Goal: Task Accomplishment & Management: Complete application form

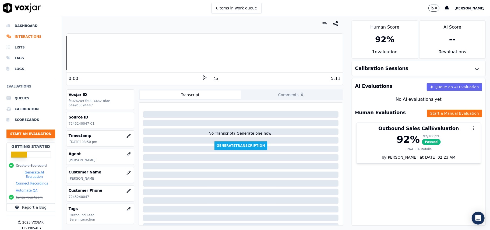
click at [40, 132] on button "Start an Evaluation" at bounding box center [30, 133] width 49 height 9
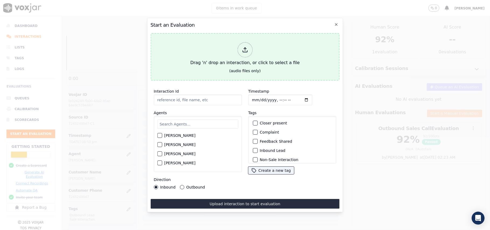
click at [246, 47] on icon at bounding box center [245, 50] width 6 height 6
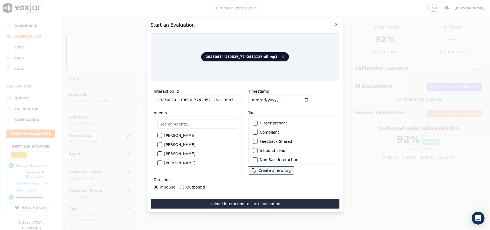
drag, startPoint x: 216, startPoint y: 95, endPoint x: 210, endPoint y: 95, distance: 5.9
click at [210, 95] on input "20250814-110826_7742852126-all.mp3" at bounding box center [198, 99] width 88 height 11
type input "20250814-110826_7742852126-C1"
click at [259, 98] on input "Timestamp" at bounding box center [280, 99] width 64 height 11
type input "[DATE]T21:48"
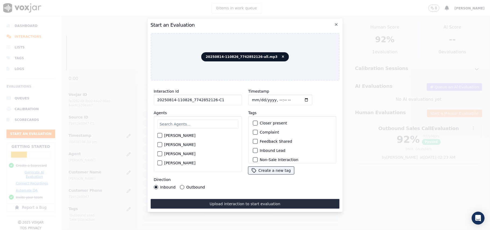
click at [205, 128] on div "[PERSON_NAME] [PERSON_NAME] [PERSON_NAME] [PERSON_NAME] [PERSON_NAME] [PERSON_N…" at bounding box center [198, 144] width 88 height 56
click at [204, 116] on div "[PERSON_NAME] [PERSON_NAME] [PERSON_NAME] [PERSON_NAME] [PERSON_NAME] [PERSON_N…" at bounding box center [198, 144] width 88 height 56
click at [203, 119] on input "text" at bounding box center [197, 123] width 81 height 9
paste input "[PERSON_NAME]"
type input "[PERSON_NAME]"
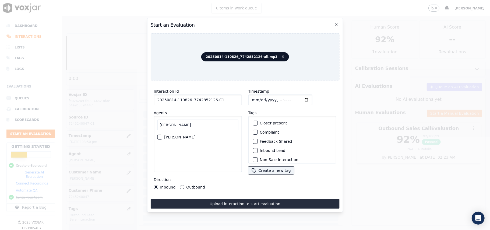
click at [163, 134] on div "[PERSON_NAME]" at bounding box center [197, 136] width 81 height 9
click at [161, 135] on div "button" at bounding box center [159, 137] width 4 height 4
click at [255, 149] on button "Inbound Lead" at bounding box center [255, 150] width 5 height 5
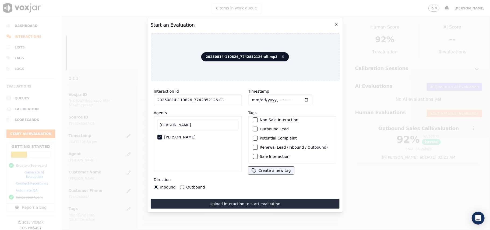
scroll to position [11, 0]
click at [252, 150] on div "Non-Sale Interaction" at bounding box center [292, 148] width 83 height 9
click at [253, 147] on div "button" at bounding box center [255, 149] width 4 height 4
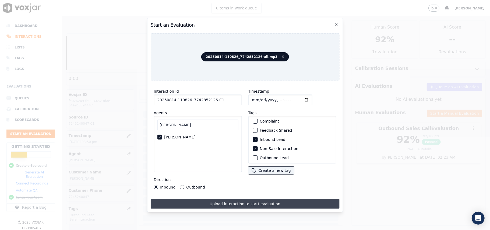
click at [231, 202] on button "Upload interaction to start evaluation" at bounding box center [244, 204] width 189 height 10
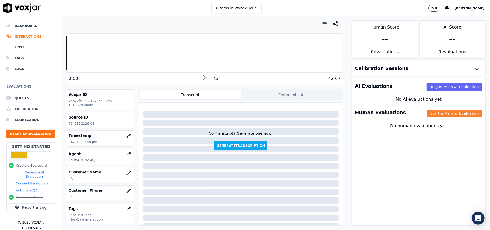
click at [430, 113] on button "Start a Manual Evaluation" at bounding box center [454, 114] width 55 height 8
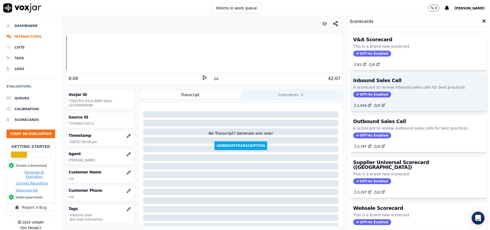
click at [358, 95] on span "GPT-4o Enabled" at bounding box center [372, 94] width 38 height 6
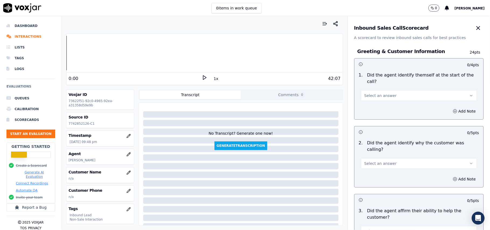
scroll to position [950, 0]
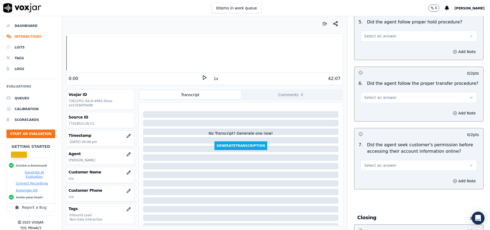
click at [396, 160] on button "Select an answer" at bounding box center [419, 165] width 116 height 11
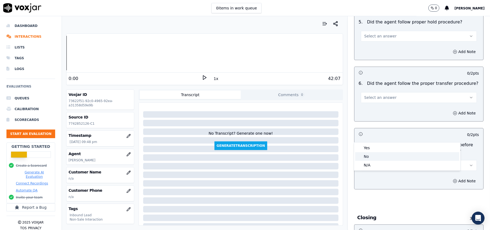
click at [375, 157] on div "No" at bounding box center [407, 156] width 104 height 9
click at [454, 177] on button "Add Note" at bounding box center [464, 181] width 29 height 8
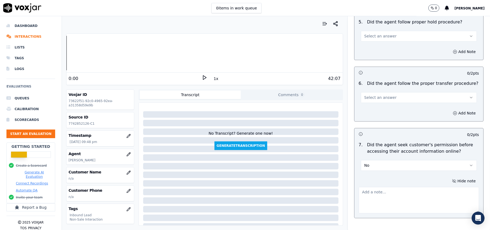
click at [393, 187] on textarea at bounding box center [419, 200] width 120 height 26
paste textarea "@14:15 – Did not take the permission before accessing the customer’s account."
click at [359, 187] on textarea "@14:15 – Did not take the permission before accessing the customer’s account." at bounding box center [419, 200] width 120 height 26
paste textarea "Call ID: 110908"
click at [359, 187] on textarea "Call ID: 110908 @14:15 – Did not take the permission before accessing the custo…" at bounding box center [419, 200] width 120 height 26
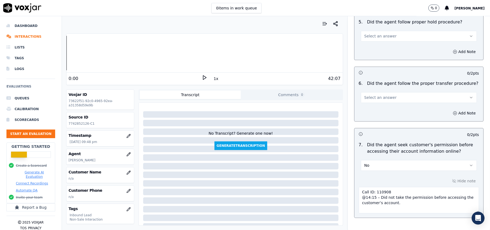
click at [359, 187] on textarea "Call ID: 110908 @14:15 – Did not take the permission before accessing the custo…" at bounding box center [419, 200] width 120 height 26
type textarea "Call ID: 110908 @14:15 – Did not take the permission before accessing the custo…"
click at [368, 185] on div "Hide note Call ID: 110908 @14:15 – Did not take the permission before accessing…" at bounding box center [418, 195] width 129 height 45
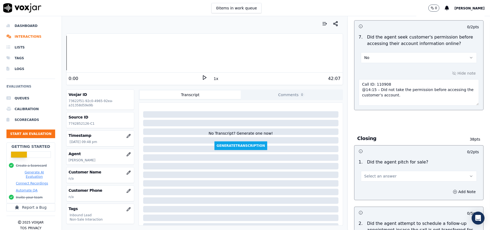
scroll to position [1535, 0]
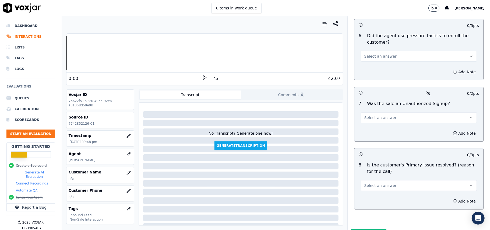
click at [386, 180] on button "Select an answer" at bounding box center [419, 185] width 116 height 11
click at [378, 170] on div "Yes" at bounding box center [407, 169] width 104 height 9
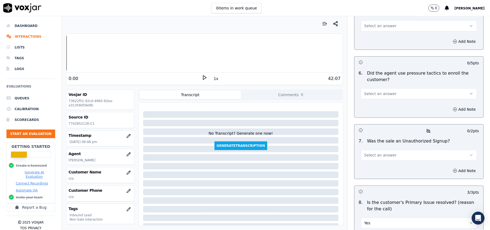
scroll to position [1463, 0]
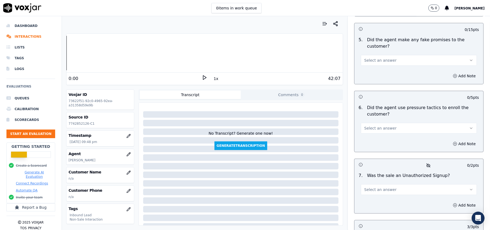
click at [385, 187] on span "Select an answer" at bounding box center [380, 189] width 32 height 5
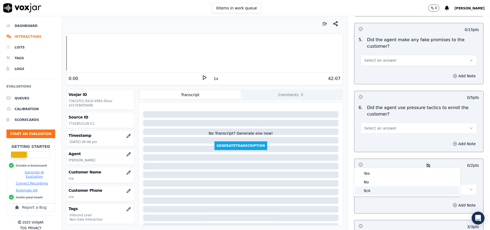
click at [380, 188] on div "N/A" at bounding box center [407, 190] width 104 height 9
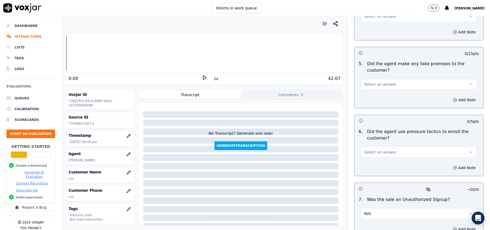
scroll to position [1427, 0]
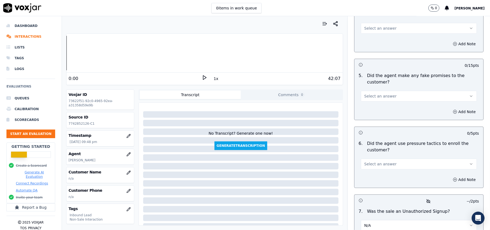
click at [385, 161] on span "Select an answer" at bounding box center [380, 163] width 32 height 5
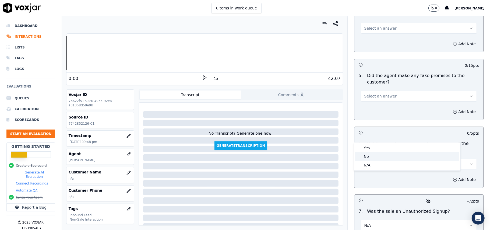
click at [380, 153] on div "No" at bounding box center [407, 156] width 104 height 9
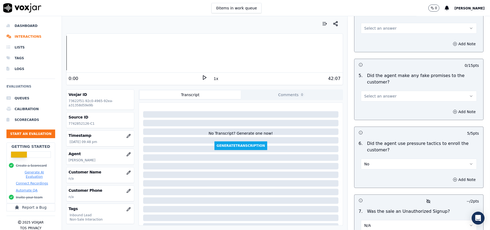
click at [383, 93] on span "Select an answer" at bounding box center [380, 95] width 32 height 5
click at [376, 87] on div "No" at bounding box center [407, 88] width 104 height 9
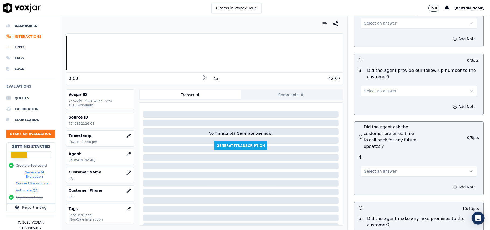
scroll to position [1284, 0]
click at [374, 167] on button "Select an answer" at bounding box center [419, 172] width 116 height 11
click at [363, 169] on div "N/A" at bounding box center [407, 172] width 104 height 9
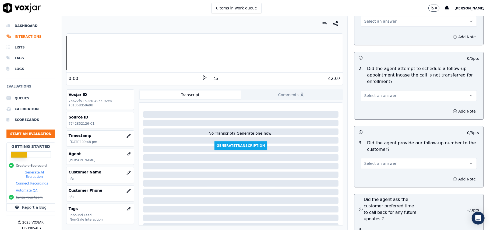
click at [379, 158] on button "Select an answer" at bounding box center [419, 163] width 116 height 11
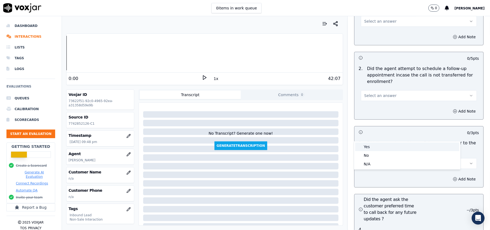
click at [379, 146] on div "Yes" at bounding box center [407, 146] width 104 height 9
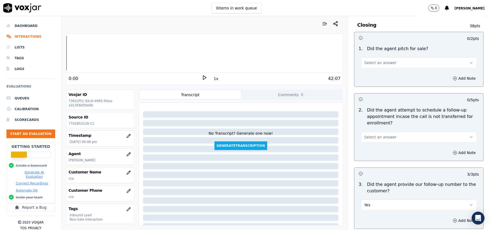
scroll to position [1140, 0]
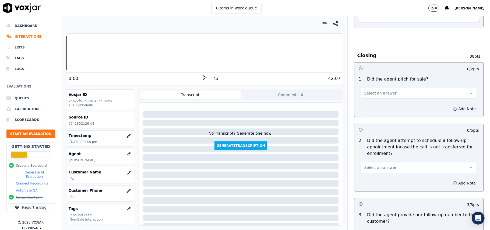
click at [377, 162] on button "Select an answer" at bounding box center [419, 167] width 116 height 11
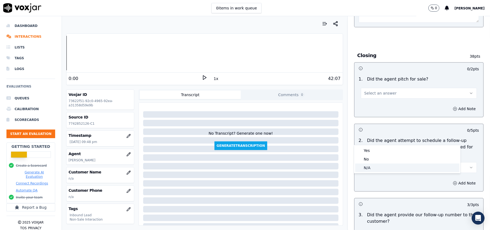
click at [376, 164] on div "N/A" at bounding box center [407, 167] width 104 height 9
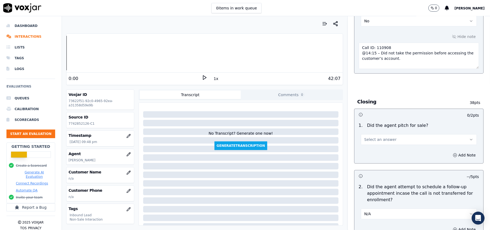
scroll to position [1033, 0]
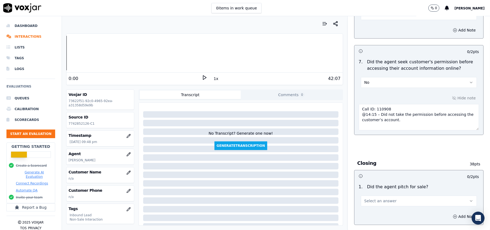
click at [376, 198] on span "Select an answer" at bounding box center [380, 200] width 32 height 5
click at [371, 181] on div "Yes" at bounding box center [407, 183] width 104 height 9
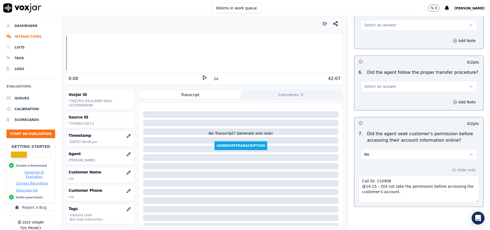
scroll to position [889, 0]
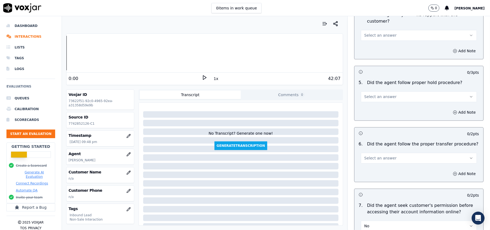
click at [378, 155] on span "Select an answer" at bounding box center [380, 157] width 32 height 5
click at [377, 149] on div "No" at bounding box center [407, 149] width 104 height 9
click at [376, 152] on div "No" at bounding box center [419, 158] width 116 height 12
click at [371, 153] on button "No" at bounding box center [419, 158] width 116 height 11
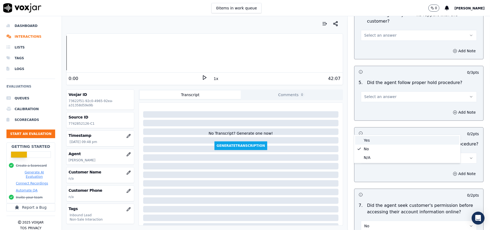
click at [368, 139] on div "Yes" at bounding box center [407, 140] width 104 height 9
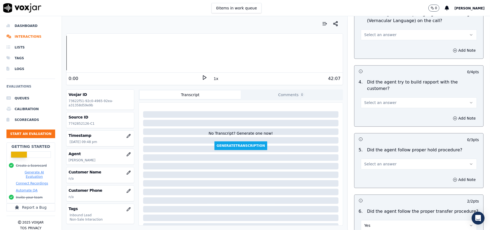
scroll to position [817, 0]
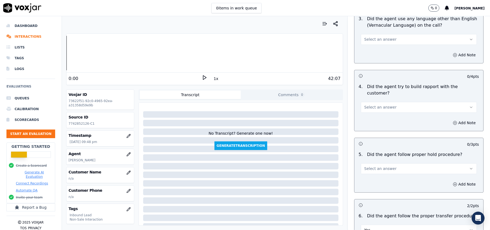
click at [372, 163] on button "Select an answer" at bounding box center [419, 168] width 116 height 11
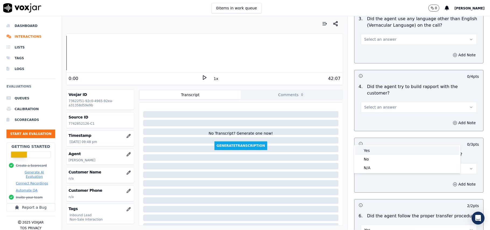
click at [371, 153] on div "Yes" at bounding box center [407, 150] width 104 height 9
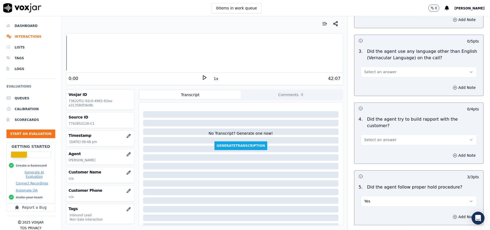
scroll to position [745, 0]
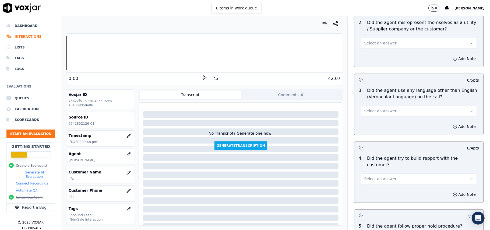
click at [372, 176] on span "Select an answer" at bounding box center [380, 178] width 32 height 5
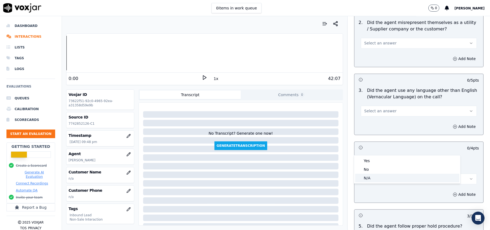
click at [367, 175] on div "N/A" at bounding box center [407, 178] width 104 height 9
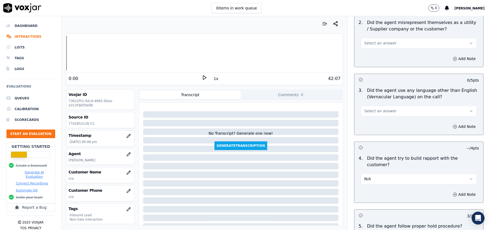
scroll to position [710, 0]
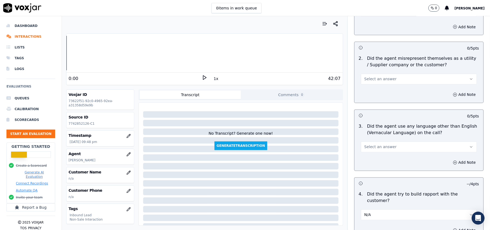
click at [376, 144] on span "Select an answer" at bounding box center [380, 146] width 32 height 5
click at [374, 142] on div "No" at bounding box center [407, 143] width 104 height 9
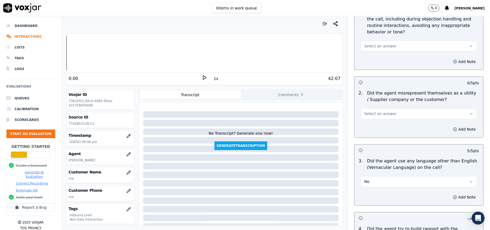
scroll to position [602, 0]
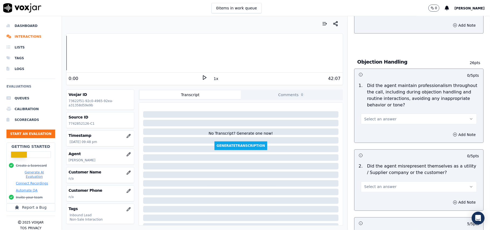
click at [377, 184] on span "Select an answer" at bounding box center [380, 186] width 32 height 5
click at [378, 177] on div "Yes" at bounding box center [407, 174] width 104 height 9
click at [378, 181] on button "Yes" at bounding box center [419, 186] width 116 height 11
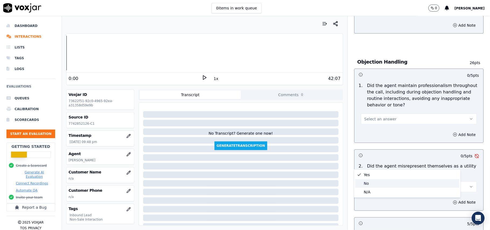
click at [374, 180] on div "No" at bounding box center [407, 183] width 104 height 9
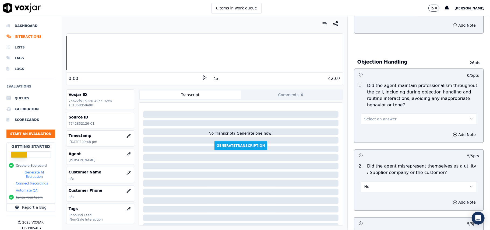
click at [370, 114] on button "Select an answer" at bounding box center [419, 119] width 116 height 11
click at [370, 107] on div "Yes" at bounding box center [407, 107] width 104 height 9
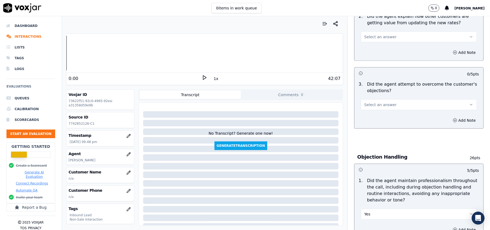
scroll to position [494, 0]
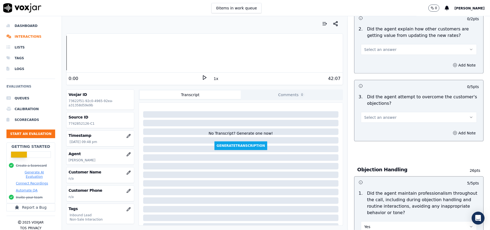
click at [377, 100] on div "3 . Did the agent attempt to overcome the customer's objections? Select an answ…" at bounding box center [418, 107] width 129 height 33
click at [377, 115] on span "Select an answer" at bounding box center [380, 117] width 32 height 5
click at [378, 104] on div "Yes" at bounding box center [407, 105] width 104 height 9
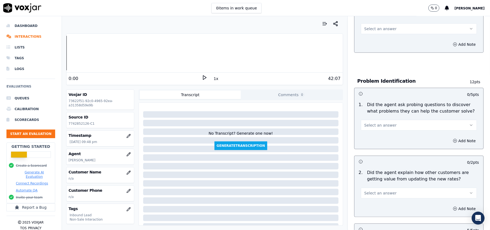
click at [375, 190] on span "Select an answer" at bounding box center [380, 192] width 32 height 5
drag, startPoint x: 368, startPoint y: 179, endPoint x: 368, endPoint y: 144, distance: 35.3
click at [368, 180] on div "Yes" at bounding box center [407, 180] width 104 height 9
click at [368, 122] on span "Select an answer" at bounding box center [380, 124] width 32 height 5
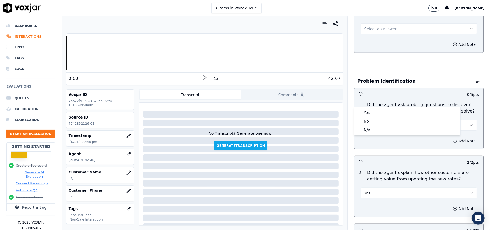
click at [368, 108] on div "Yes No N/A" at bounding box center [407, 121] width 106 height 28
click at [369, 113] on div "Yes" at bounding box center [407, 112] width 104 height 9
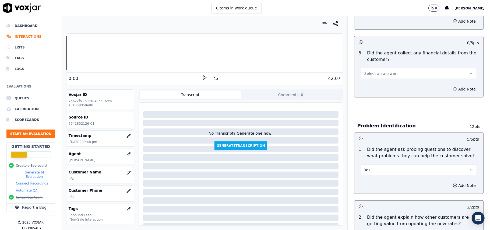
scroll to position [243, 0]
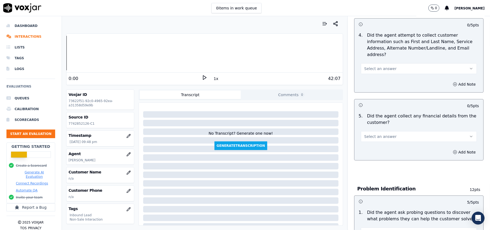
click at [377, 134] on span "Select an answer" at bounding box center [380, 136] width 32 height 5
click at [377, 129] on div "No" at bounding box center [407, 132] width 104 height 9
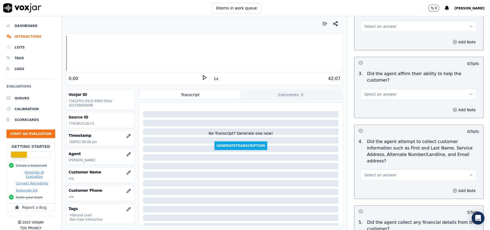
scroll to position [136, 0]
click at [374, 174] on span "Select an answer" at bounding box center [380, 176] width 32 height 5
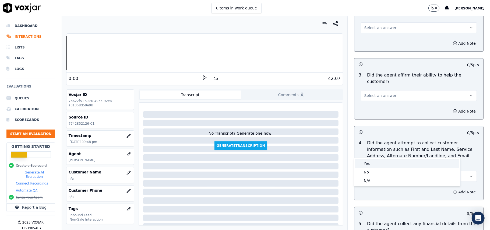
click at [372, 164] on div "Yes" at bounding box center [407, 163] width 104 height 9
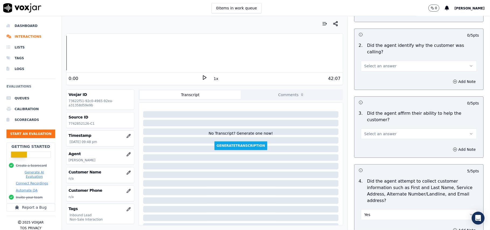
scroll to position [64, 0]
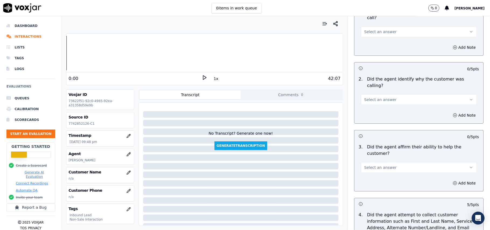
click at [368, 162] on button "Select an answer" at bounding box center [419, 167] width 116 height 11
click at [365, 158] on div "Yes" at bounding box center [407, 160] width 104 height 9
click at [366, 94] on button "Select an answer" at bounding box center [419, 99] width 116 height 11
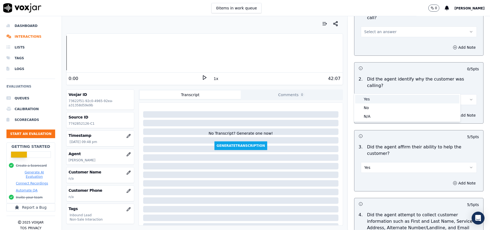
click at [366, 98] on div "Yes" at bounding box center [407, 99] width 104 height 9
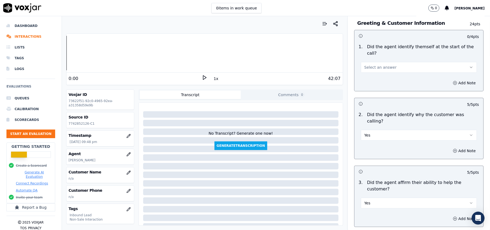
scroll to position [0, 0]
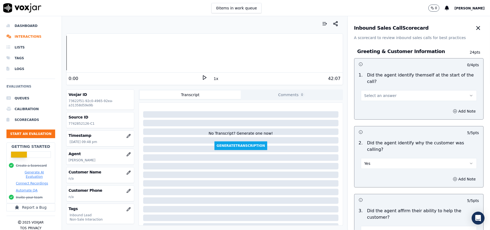
click at [369, 85] on div "Select an answer" at bounding box center [419, 93] width 125 height 16
click at [369, 93] on span "Select an answer" at bounding box center [380, 95] width 32 height 5
click at [370, 102] on div "Yes" at bounding box center [407, 101] width 104 height 9
click at [123, 174] on button "button" at bounding box center [128, 172] width 11 height 11
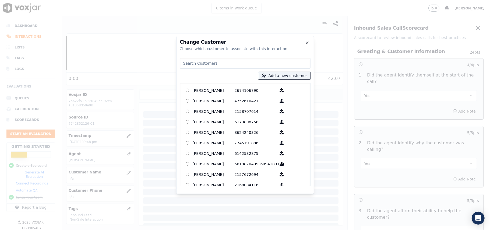
paste input "[PERSON_NAME]"
click at [182, 64] on input "[PERSON_NAME]" at bounding box center [245, 63] width 131 height 11
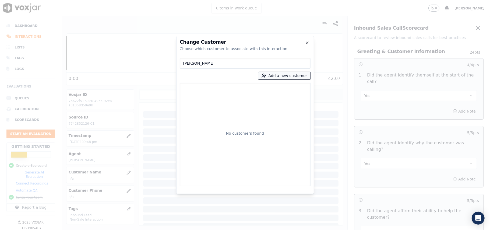
type input "[PERSON_NAME]"
click at [284, 75] on button "Add a new customer" at bounding box center [284, 76] width 52 height 8
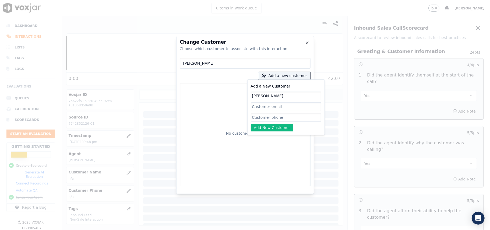
type input "[PERSON_NAME]"
click at [258, 117] on input "Add a New Customer" at bounding box center [286, 117] width 71 height 9
paste input "7742852126"
type input "7742852126"
click at [259, 133] on div "Add a New Customer [PERSON_NAME] 7742852126 Add New Customer" at bounding box center [286, 106] width 78 height 55
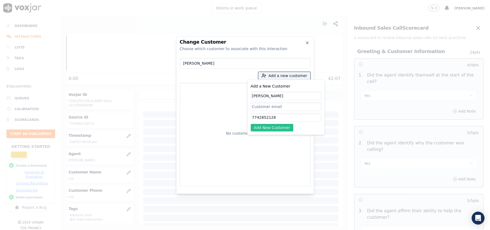
click at [259, 129] on button "Add New Customer" at bounding box center [272, 128] width 43 height 8
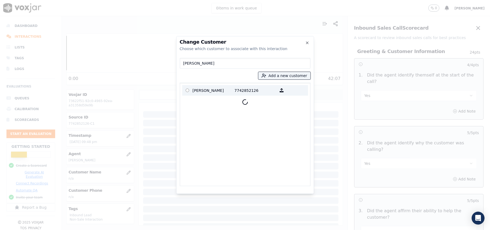
drag, startPoint x: 221, startPoint y: 92, endPoint x: 270, endPoint y: 143, distance: 71.0
click at [221, 91] on p "[PERSON_NAME]" at bounding box center [214, 90] width 42 height 8
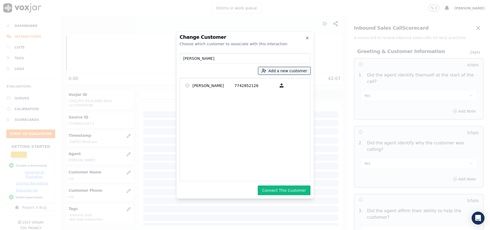
click at [280, 185] on div "Change Customer Choose which customer to associate with this interaction [PERSO…" at bounding box center [245, 114] width 138 height 167
click at [286, 188] on button "Connect This Customer" at bounding box center [284, 190] width 52 height 10
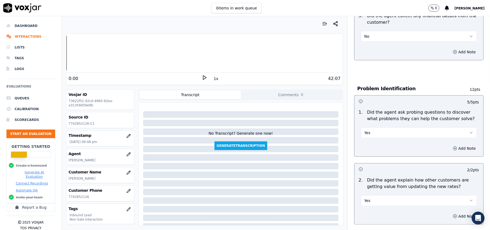
scroll to position [1535, 0]
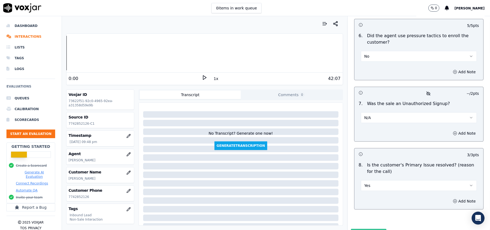
click at [365, 229] on button "Submit Scores" at bounding box center [369, 234] width 36 height 10
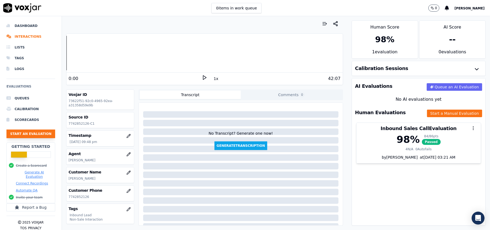
click at [19, 135] on button "Start an Evaluation" at bounding box center [30, 133] width 49 height 9
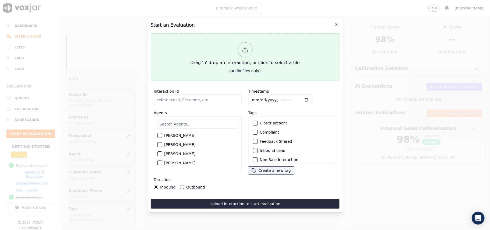
click at [246, 48] on icon at bounding box center [245, 50] width 6 height 6
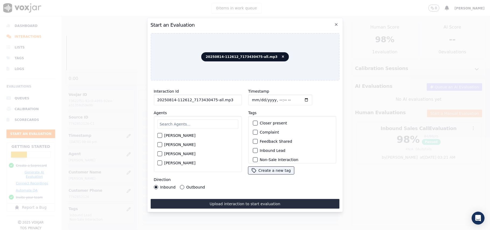
drag, startPoint x: 235, startPoint y: 98, endPoint x: 210, endPoint y: 97, distance: 24.5
click at [210, 97] on input "20250814-112612_7173430475-all.mp3" at bounding box center [198, 99] width 88 height 11
type input "20250814-112612_7173430475-C1"
click at [258, 96] on input "Timestamp" at bounding box center [280, 99] width 64 height 11
type input "[DATE]T21:51"
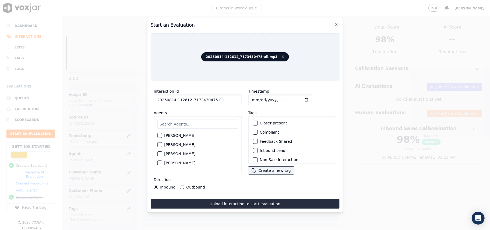
click at [193, 122] on input "text" at bounding box center [197, 123] width 81 height 9
type input "Chri"
click at [158, 146] on button "[PERSON_NAME]" at bounding box center [159, 146] width 5 height 5
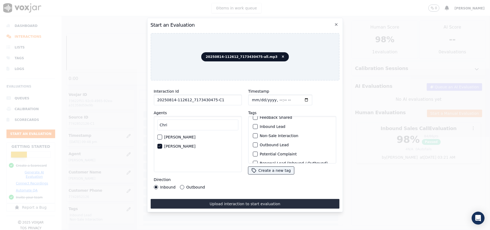
scroll to position [47, 0]
click at [254, 127] on div "button" at bounding box center [255, 129] width 4 height 4
click at [253, 147] on div "button" at bounding box center [255, 149] width 4 height 4
click at [182, 185] on button "Outbound" at bounding box center [182, 187] width 4 height 4
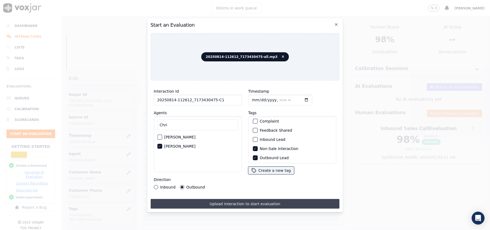
click at [218, 203] on button "Upload interaction to start evaluation" at bounding box center [244, 204] width 189 height 10
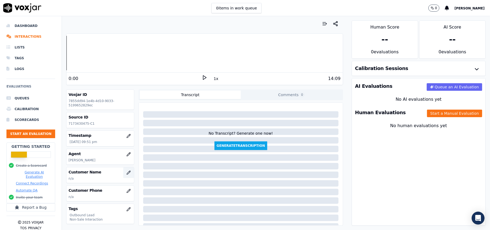
click at [126, 173] on icon "button" at bounding box center [128, 172] width 4 height 4
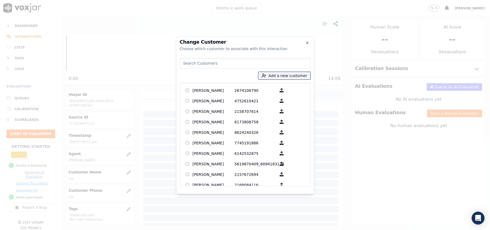
paste input "[PERSON_NAME]"
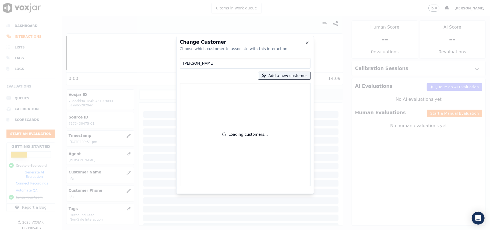
click at [184, 63] on input "[PERSON_NAME]" at bounding box center [245, 63] width 131 height 11
type input "[PERSON_NAME]"
click at [285, 76] on button "Add a new customer" at bounding box center [284, 76] width 52 height 8
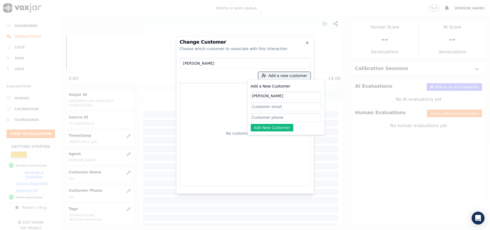
type input "[PERSON_NAME]"
click at [263, 119] on input "Add a New Customer" at bounding box center [286, 117] width 71 height 9
paste input "7173430475"
type input "7173430475"
click at [275, 126] on button "Add New Customer" at bounding box center [272, 128] width 43 height 8
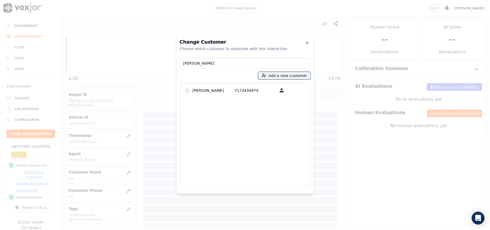
drag, startPoint x: 211, startPoint y: 91, endPoint x: 231, endPoint y: 108, distance: 26.3
click at [211, 91] on p "[PERSON_NAME]" at bounding box center [214, 90] width 42 height 8
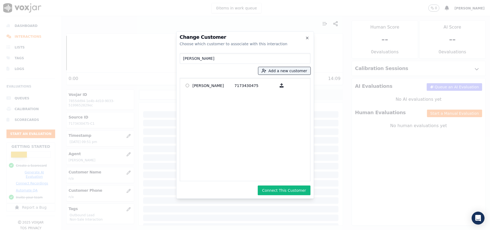
drag, startPoint x: 279, startPoint y: 191, endPoint x: 279, endPoint y: 188, distance: 2.7
click at [279, 190] on button "Connect This Customer" at bounding box center [284, 190] width 52 height 10
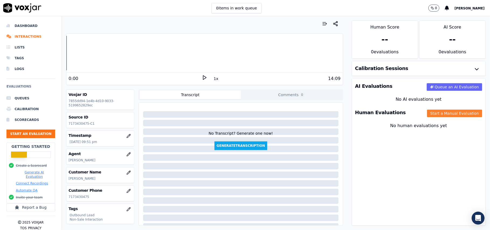
click at [435, 112] on button "Start a Manual Evaluation" at bounding box center [454, 114] width 55 height 8
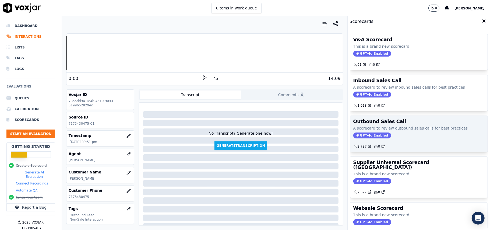
click at [360, 137] on span "GPT-4o Enabled" at bounding box center [372, 135] width 38 height 6
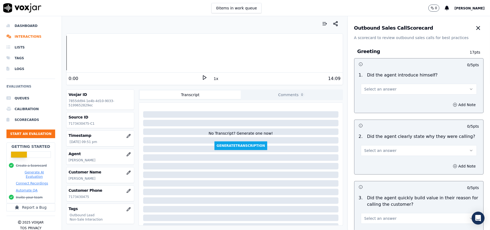
click at [385, 93] on button "Select an answer" at bounding box center [419, 89] width 116 height 11
click at [381, 100] on div "Yes" at bounding box center [407, 101] width 104 height 9
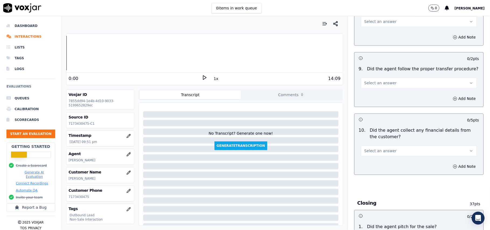
scroll to position [1342, 0]
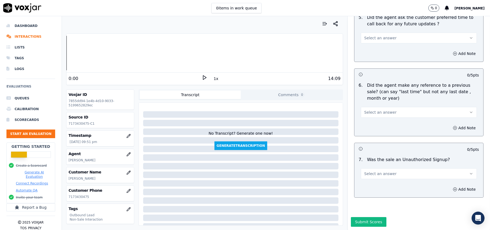
drag, startPoint x: 371, startPoint y: 96, endPoint x: 369, endPoint y: 99, distance: 3.3
click at [371, 110] on span "Select an answer" at bounding box center [380, 112] width 32 height 5
click at [367, 119] on div "No" at bounding box center [407, 116] width 104 height 9
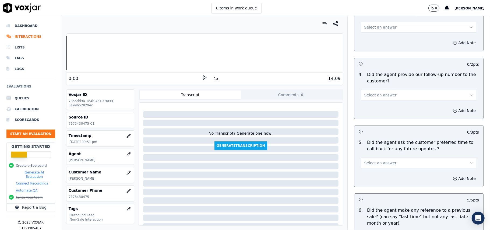
scroll to position [1163, 0]
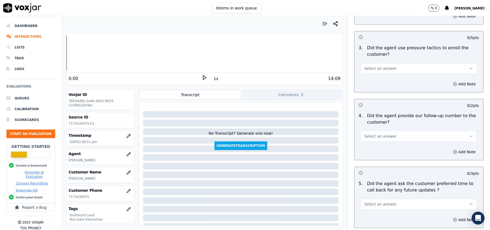
click at [370, 131] on button "Select an answer" at bounding box center [419, 136] width 116 height 11
click at [363, 152] on div "No" at bounding box center [407, 153] width 104 height 9
click at [367, 66] on span "Select an answer" at bounding box center [380, 68] width 32 height 5
click at [365, 85] on div "No" at bounding box center [407, 85] width 104 height 9
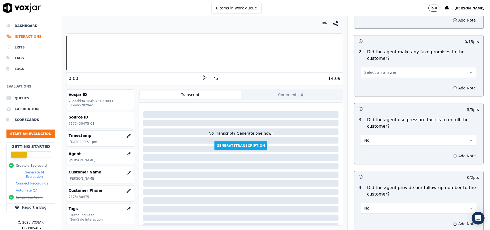
click at [372, 70] on span "Select an answer" at bounding box center [380, 72] width 32 height 5
click at [369, 91] on div "No" at bounding box center [407, 89] width 104 height 9
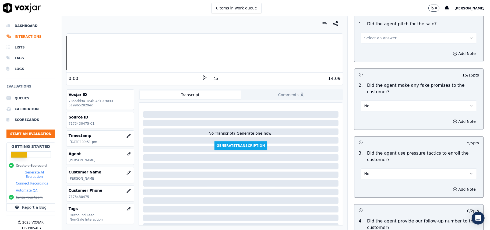
scroll to position [1019, 0]
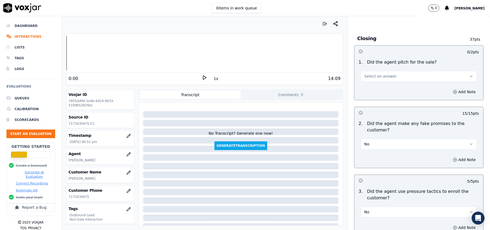
click at [373, 75] on span "Select an answer" at bounding box center [380, 75] width 32 height 5
click at [372, 84] on div "Yes" at bounding box center [407, 84] width 104 height 9
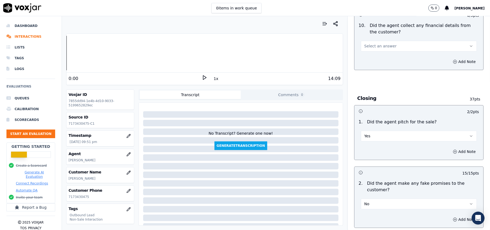
scroll to position [912, 0]
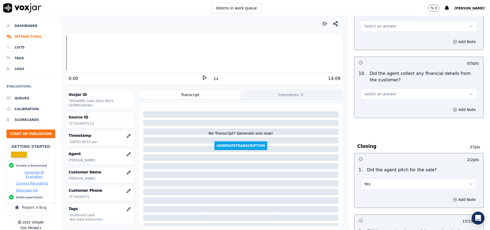
click at [368, 91] on span "Select an answer" at bounding box center [380, 93] width 32 height 5
click at [367, 103] on div "Yes" at bounding box center [407, 102] width 104 height 9
click at [391, 89] on button "Yes" at bounding box center [419, 94] width 116 height 11
click at [379, 109] on div "No" at bounding box center [407, 110] width 104 height 9
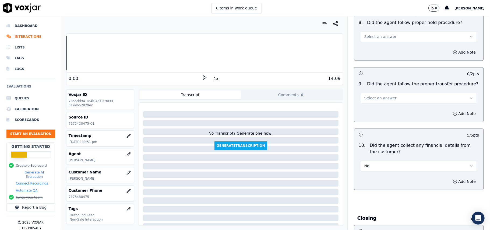
click at [377, 95] on span "Select an answer" at bounding box center [380, 97] width 32 height 5
click at [375, 103] on div "Yes" at bounding box center [407, 105] width 104 height 9
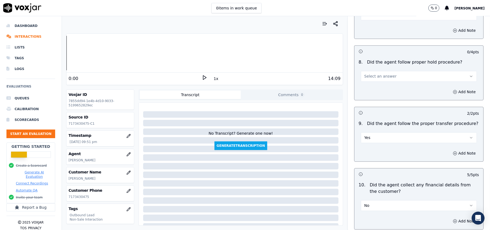
scroll to position [768, 0]
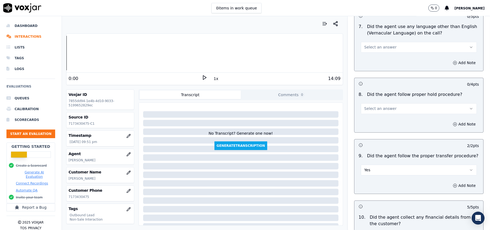
click at [373, 106] on span "Select an answer" at bounding box center [380, 108] width 32 height 5
click at [372, 120] on div "Yes" at bounding box center [407, 116] width 104 height 9
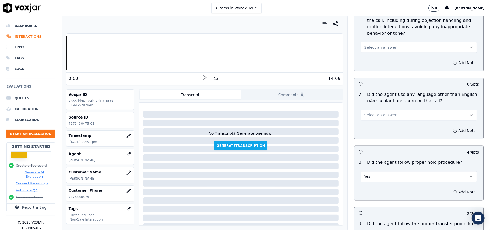
scroll to position [660, 0]
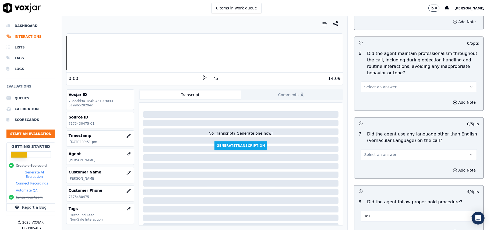
click at [367, 155] on button "Select an answer" at bounding box center [419, 154] width 116 height 11
click at [365, 172] on div "No" at bounding box center [407, 171] width 104 height 9
click at [369, 84] on span "Select an answer" at bounding box center [380, 86] width 32 height 5
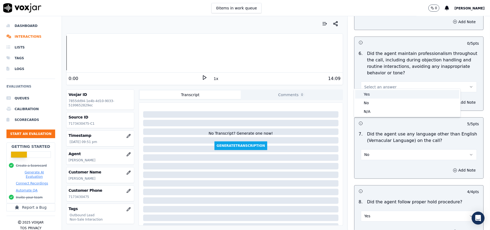
click at [368, 95] on div "Yes" at bounding box center [407, 94] width 104 height 9
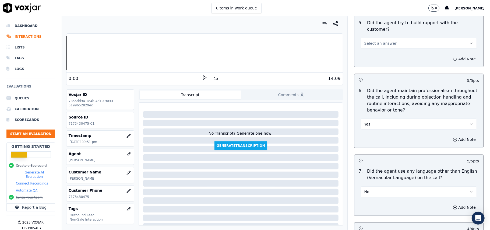
scroll to position [589, 0]
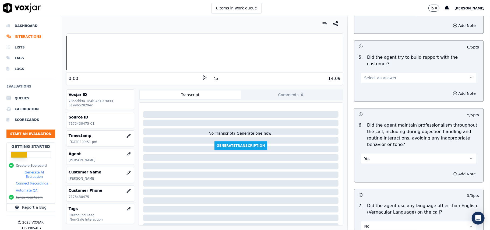
click at [371, 75] on span "Select an answer" at bounding box center [380, 77] width 32 height 5
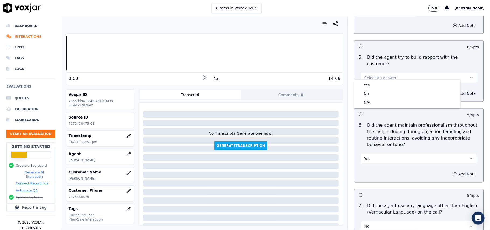
click at [370, 79] on div "Yes No N/A" at bounding box center [407, 93] width 107 height 29
click at [369, 83] on div "Yes" at bounding box center [407, 85] width 104 height 9
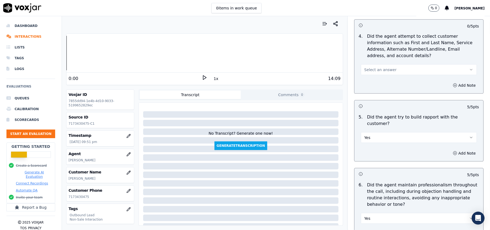
scroll to position [481, 0]
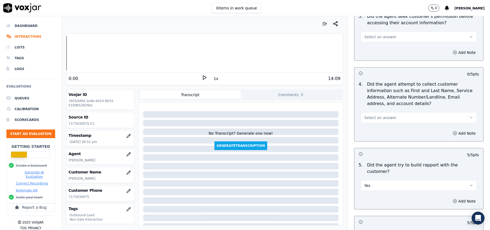
click at [371, 117] on span "Select an answer" at bounding box center [380, 117] width 32 height 5
click at [368, 149] on div "N/A" at bounding box center [407, 148] width 104 height 9
click at [383, 45] on div "Add Note" at bounding box center [418, 52] width 129 height 16
click at [383, 39] on span "Select an answer" at bounding box center [380, 36] width 32 height 5
click at [377, 51] on div "Yes" at bounding box center [407, 50] width 104 height 9
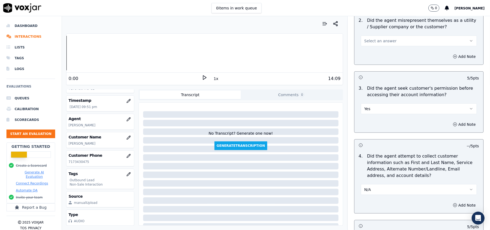
scroll to position [374, 0]
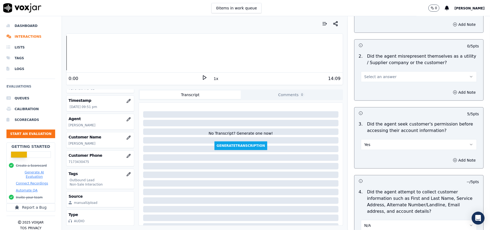
click at [371, 77] on span "Select an answer" at bounding box center [380, 76] width 32 height 5
click at [364, 100] on div "No" at bounding box center [407, 98] width 104 height 9
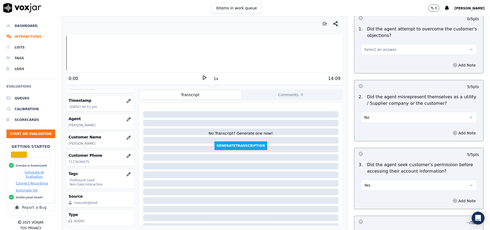
scroll to position [302, 0]
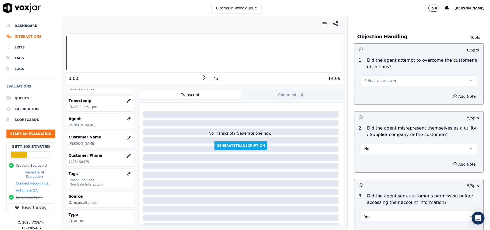
click at [371, 83] on span "Select an answer" at bounding box center [380, 80] width 32 height 5
click at [372, 92] on div "Yes" at bounding box center [407, 93] width 104 height 9
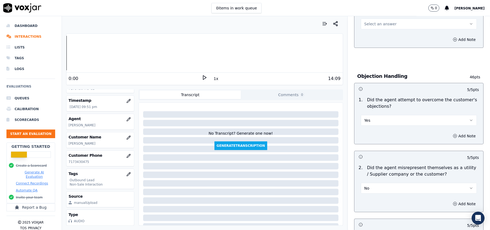
scroll to position [230, 0]
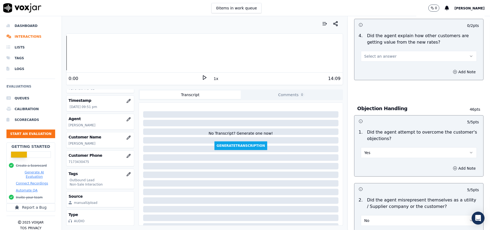
click at [380, 56] on span "Select an answer" at bounding box center [380, 56] width 32 height 5
click at [379, 65] on div "Yes" at bounding box center [407, 69] width 104 height 9
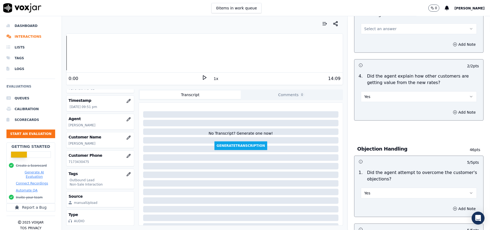
scroll to position [158, 0]
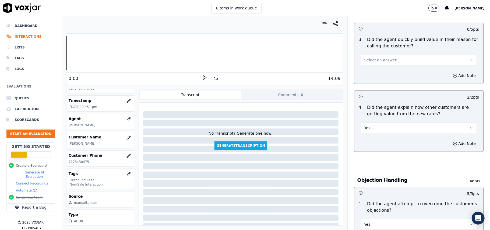
click at [380, 61] on span "Select an answer" at bounding box center [380, 59] width 32 height 5
click at [381, 73] on div "Yes" at bounding box center [407, 72] width 104 height 9
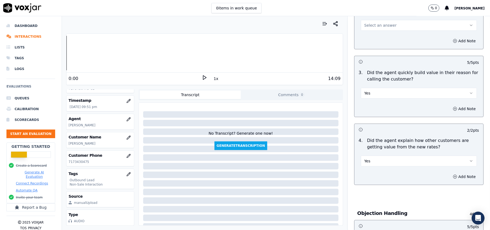
scroll to position [86, 0]
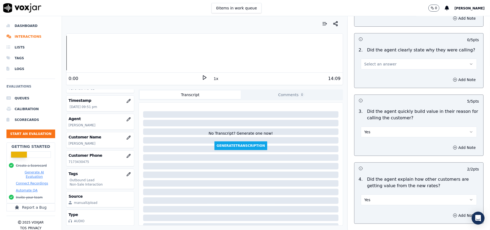
click at [381, 61] on span "Select an answer" at bounding box center [380, 63] width 32 height 5
click at [382, 78] on div "Yes" at bounding box center [407, 76] width 104 height 9
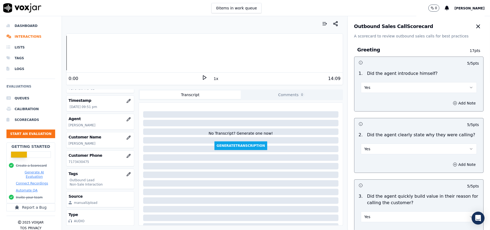
scroll to position [0, 0]
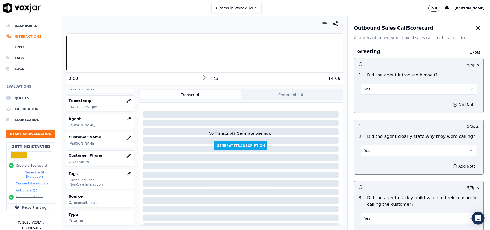
click at [370, 81] on div "Yes" at bounding box center [419, 86] width 125 height 16
click at [369, 90] on button "Yes" at bounding box center [419, 89] width 116 height 11
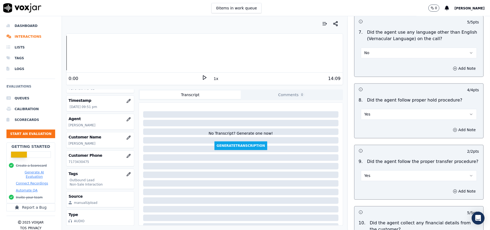
scroll to position [1342, 0]
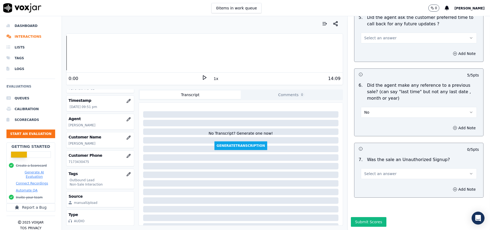
click at [371, 171] on span "Select an answer" at bounding box center [380, 173] width 32 height 5
click at [377, 170] on div "Yes" at bounding box center [407, 169] width 104 height 9
click at [381, 168] on button "Yes" at bounding box center [419, 173] width 116 height 11
click at [365, 186] on div "N/A" at bounding box center [407, 186] width 104 height 9
click at [357, 217] on button "Submit Scores" at bounding box center [369, 222] width 36 height 10
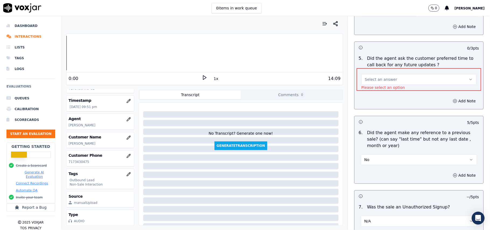
scroll to position [1235, 0]
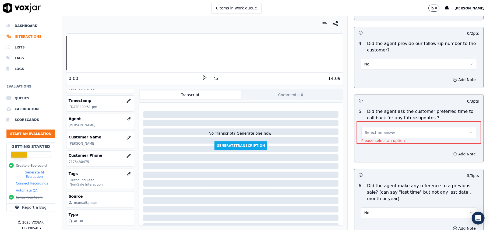
click at [381, 132] on span "Select an answer" at bounding box center [381, 132] width 32 height 5
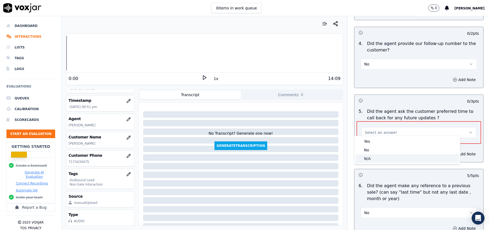
click at [367, 158] on div "N/A" at bounding box center [407, 158] width 104 height 9
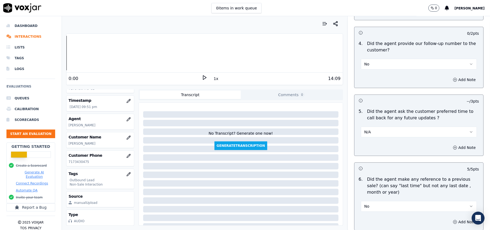
scroll to position [1342, 0]
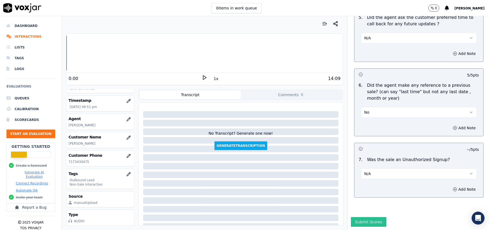
click at [363, 217] on button "Submit Scores" at bounding box center [369, 222] width 36 height 10
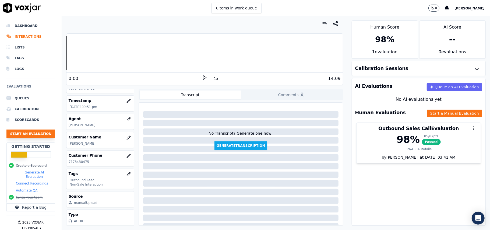
click at [23, 133] on button "Start an Evaluation" at bounding box center [30, 133] width 49 height 9
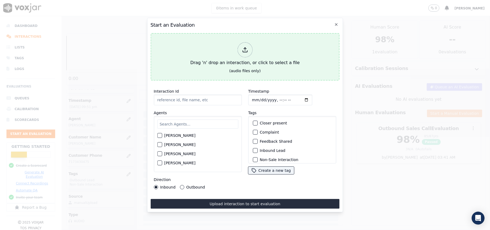
click at [238, 49] on div at bounding box center [244, 49] width 15 height 15
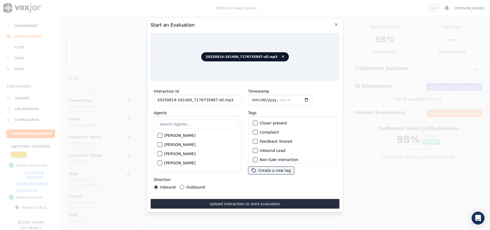
drag, startPoint x: 227, startPoint y: 95, endPoint x: 210, endPoint y: 98, distance: 16.6
click at [210, 98] on input "20250814-161400_7176735867-all.mp3" at bounding box center [198, 99] width 88 height 11
type input "20250814-161400_7176735867-C1"
click at [259, 97] on input "Timestamp" at bounding box center [280, 99] width 64 height 11
type input "[DATE]T22:12"
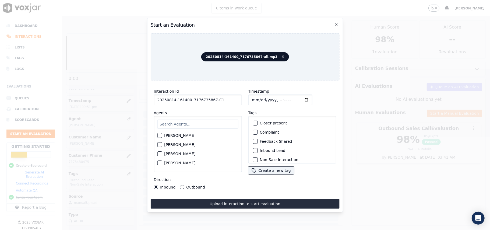
click at [200, 121] on input "text" at bounding box center [197, 123] width 81 height 9
paste input "[PERSON_NAME]"
type input "[PERSON_NAME]"
click at [161, 135] on div "button" at bounding box center [159, 137] width 4 height 4
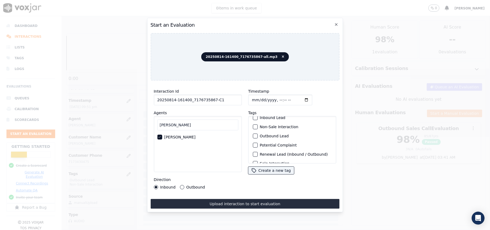
scroll to position [47, 0]
click at [254, 126] on button "Outbound Lead" at bounding box center [255, 128] width 5 height 5
click at [253, 148] on div "button" at bounding box center [255, 149] width 4 height 4
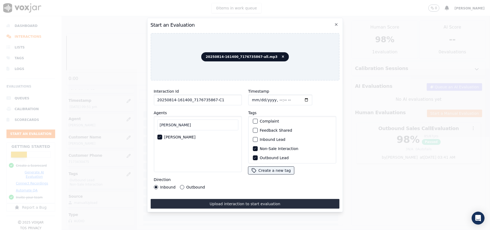
click at [180, 185] on button "Outbound" at bounding box center [182, 187] width 4 height 4
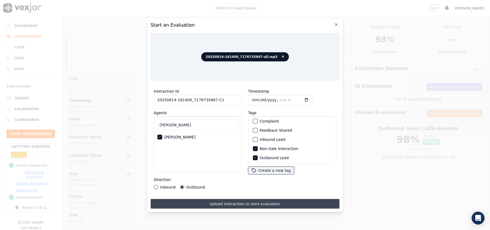
click at [243, 202] on button "Upload interaction to start evaluation" at bounding box center [244, 204] width 189 height 10
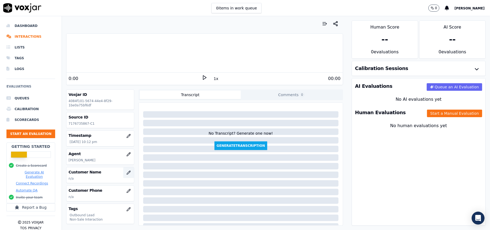
click at [126, 172] on icon "button" at bounding box center [128, 172] width 4 height 4
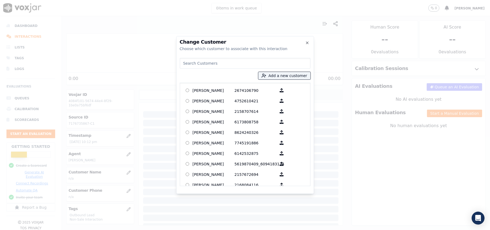
paste input "[PERSON_NAME]"
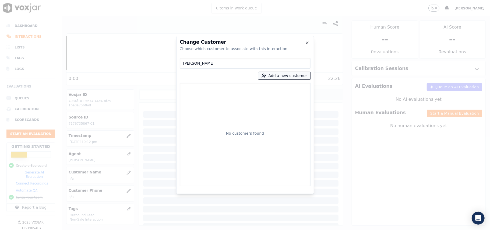
type input "[PERSON_NAME]"
click at [275, 76] on button "Add a new customer" at bounding box center [284, 76] width 52 height 8
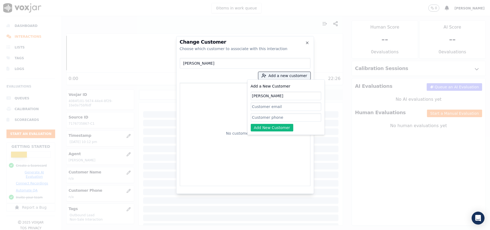
type input "[PERSON_NAME]"
click at [263, 118] on input "Add a New Customer" at bounding box center [286, 117] width 71 height 9
paste input "7176735867"
paste input "9086447643"
type input "7176735867_9086447643"
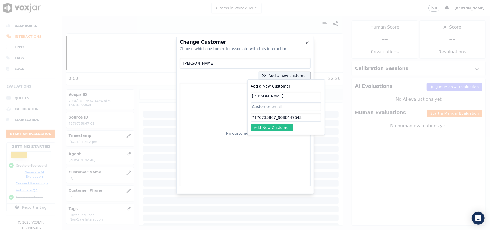
click at [262, 125] on button "Add New Customer" at bounding box center [272, 128] width 43 height 8
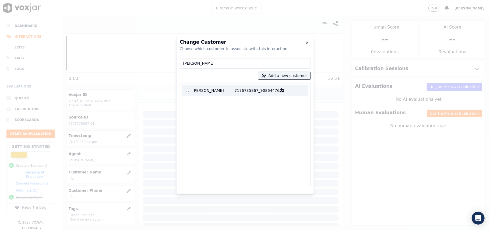
click at [219, 95] on label "[PERSON_NAME] 7176735867_9086447643" at bounding box center [245, 90] width 126 height 10
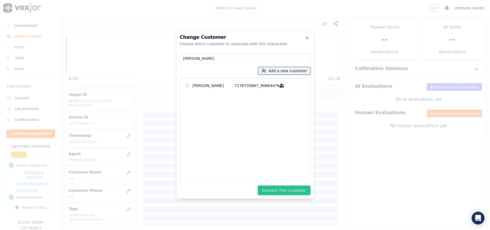
click at [287, 192] on button "Connect This Customer" at bounding box center [284, 190] width 52 height 10
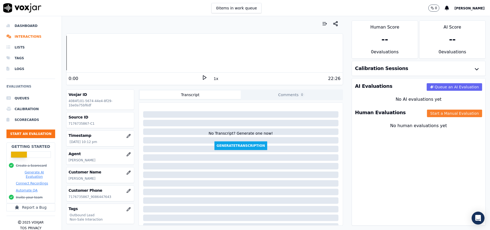
click at [427, 115] on button "Start a Manual Evaluation" at bounding box center [454, 114] width 55 height 8
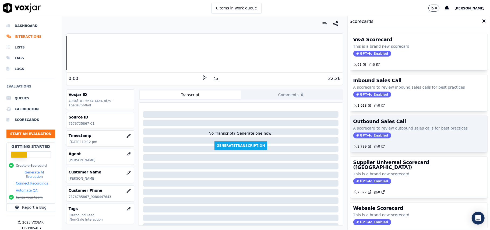
click at [359, 136] on span "GPT-4o Enabled" at bounding box center [372, 135] width 38 height 6
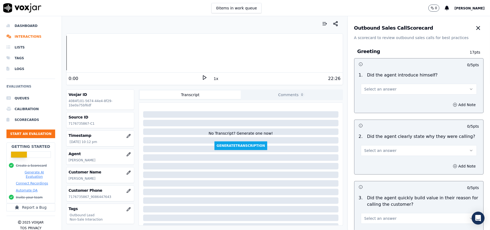
click at [361, 93] on button "Select an answer" at bounding box center [419, 89] width 116 height 11
click at [361, 101] on span at bounding box center [359, 102] width 4 height 4
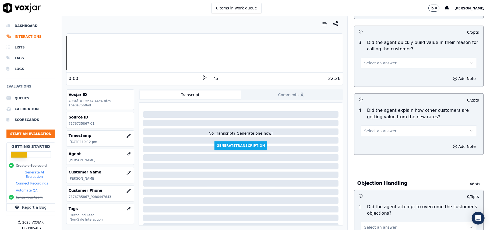
scroll to position [1342, 0]
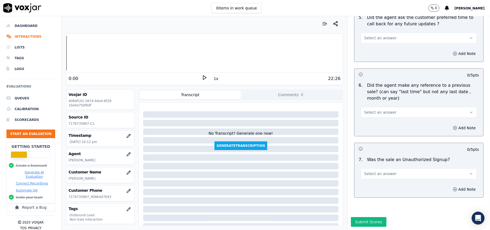
click at [386, 168] on button "Select an answer" at bounding box center [419, 173] width 116 height 11
click at [374, 189] on div "N/A" at bounding box center [407, 186] width 104 height 9
click at [397, 107] on button "Select an answer" at bounding box center [419, 112] width 116 height 11
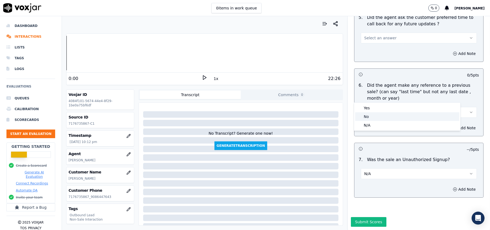
click at [385, 116] on div "No" at bounding box center [407, 116] width 104 height 9
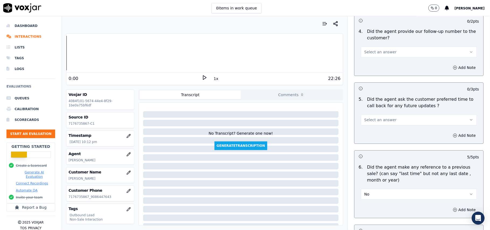
scroll to position [1235, 0]
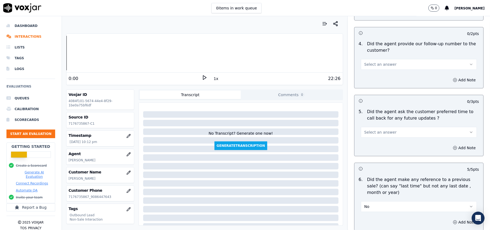
click at [395, 127] on button "Select an answer" at bounding box center [419, 132] width 116 height 11
click at [387, 142] on div "Yes" at bounding box center [407, 141] width 104 height 9
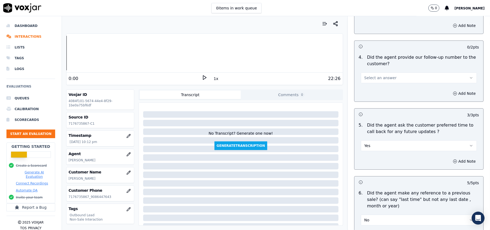
scroll to position [1199, 0]
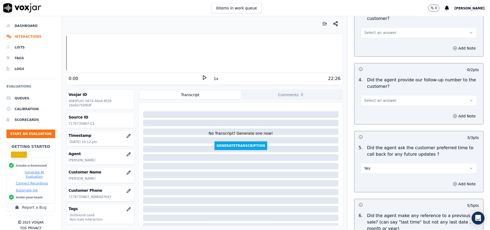
click at [372, 98] on span "Select an answer" at bounding box center [380, 100] width 32 height 5
click at [369, 116] on div "No" at bounding box center [407, 117] width 104 height 9
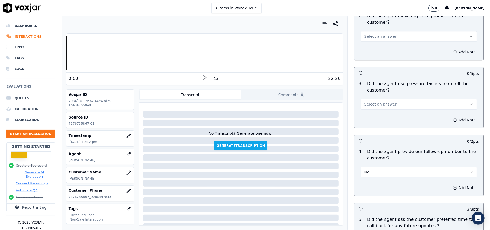
click at [375, 101] on span "Select an answer" at bounding box center [380, 103] width 32 height 5
click at [374, 124] on div "No" at bounding box center [407, 121] width 104 height 9
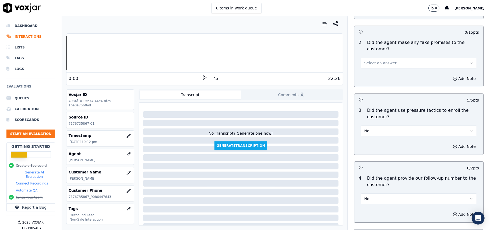
scroll to position [1055, 0]
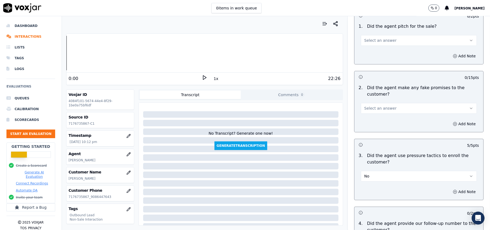
click at [386, 103] on button "Select an answer" at bounding box center [419, 108] width 116 height 11
click at [379, 124] on div "No" at bounding box center [407, 125] width 104 height 9
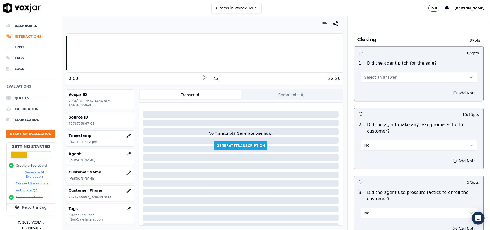
scroll to position [983, 0]
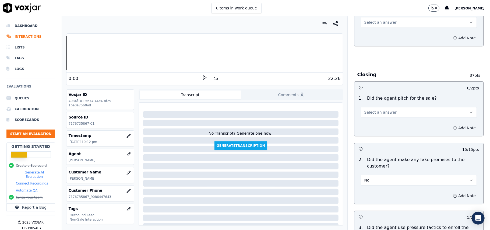
click at [379, 114] on div "1 . Did the agent pitch for the sale? Select an answer" at bounding box center [418, 106] width 129 height 27
click at [376, 110] on span "Select an answer" at bounding box center [380, 112] width 32 height 5
click at [371, 119] on div "Yes" at bounding box center [407, 120] width 104 height 9
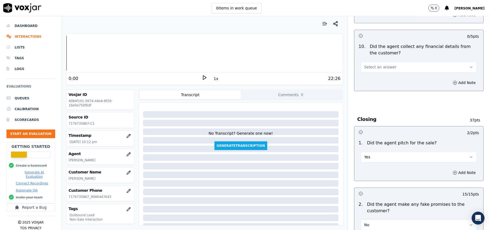
scroll to position [876, 0]
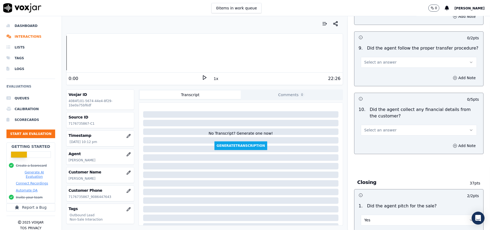
click at [371, 128] on span "Select an answer" at bounding box center [380, 129] width 32 height 5
click at [365, 145] on div "No" at bounding box center [407, 146] width 104 height 9
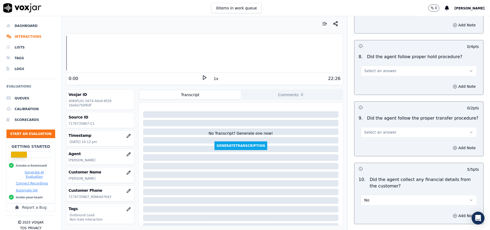
scroll to position [804, 0]
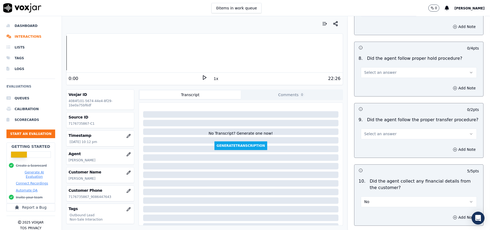
click at [376, 131] on span "Select an answer" at bounding box center [380, 133] width 32 height 5
click at [375, 143] on div "Yes" at bounding box center [407, 142] width 104 height 9
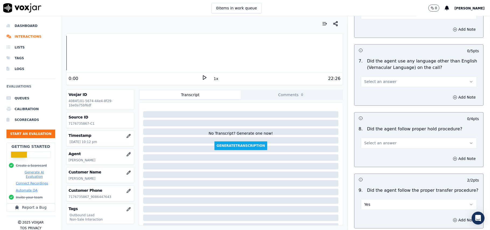
scroll to position [732, 0]
click at [379, 142] on span "Select an answer" at bounding box center [380, 144] width 32 height 5
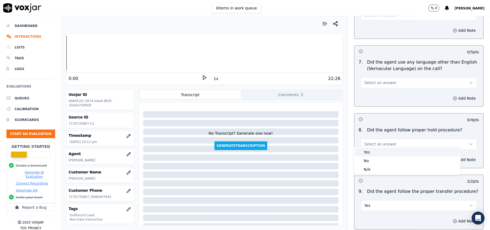
click at [381, 150] on div "Yes" at bounding box center [407, 152] width 104 height 9
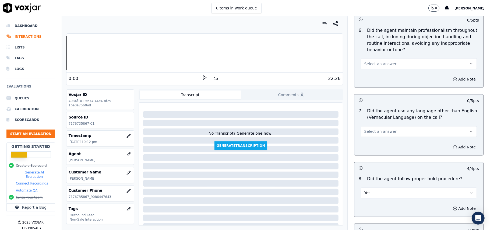
scroll to position [625, 0]
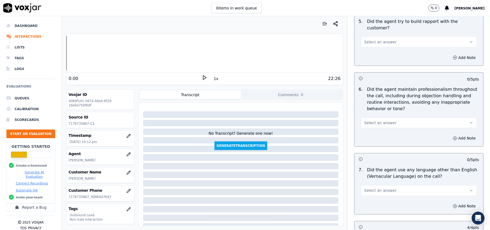
click at [383, 188] on span "Select an answer" at bounding box center [380, 190] width 32 height 5
click at [373, 206] on div "No" at bounding box center [407, 206] width 104 height 9
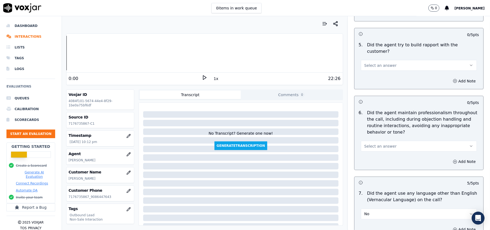
scroll to position [589, 0]
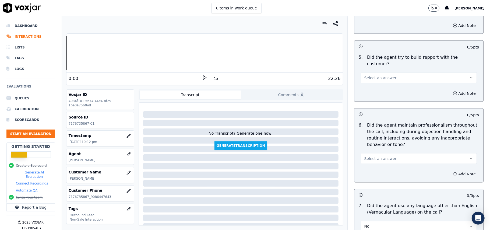
click at [389, 153] on button "Select an answer" at bounding box center [419, 158] width 116 height 11
click at [387, 166] on div "Yes" at bounding box center [407, 166] width 104 height 9
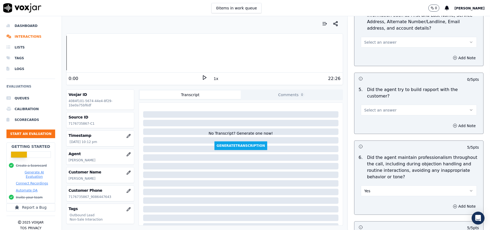
scroll to position [481, 0]
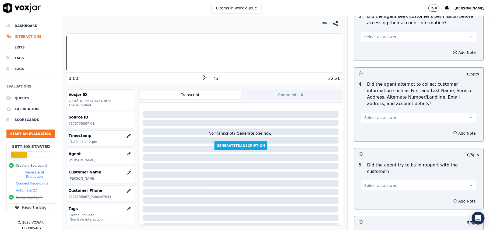
click at [387, 180] on button "Select an answer" at bounding box center [419, 185] width 116 height 11
click at [378, 191] on div "Yes" at bounding box center [407, 192] width 104 height 9
click at [386, 123] on button "Select an answer" at bounding box center [419, 117] width 116 height 11
click at [383, 131] on div "Yes" at bounding box center [407, 131] width 104 height 9
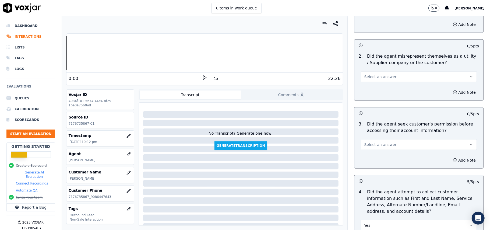
click at [385, 146] on span "Select an answer" at bounding box center [380, 144] width 32 height 5
click at [380, 158] on div "Yes" at bounding box center [407, 158] width 104 height 9
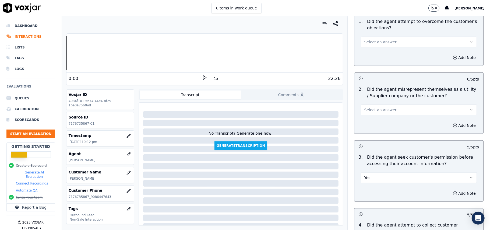
scroll to position [302, 0]
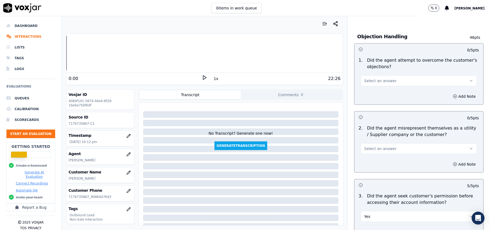
click at [374, 151] on span "Select an answer" at bounding box center [380, 148] width 32 height 5
click at [366, 170] on div "No" at bounding box center [407, 170] width 104 height 9
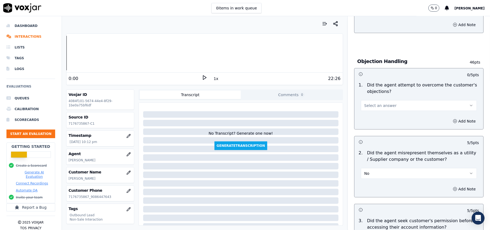
scroll to position [266, 0]
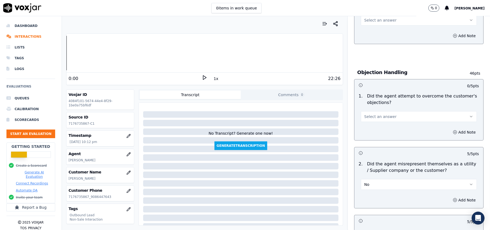
click at [373, 118] on span "Select an answer" at bounding box center [380, 116] width 32 height 5
click at [370, 125] on div "Yes" at bounding box center [407, 129] width 104 height 9
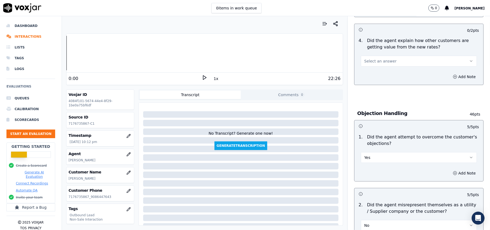
scroll to position [194, 0]
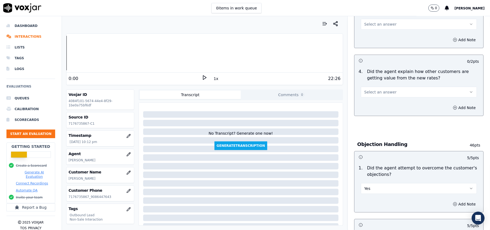
click at [374, 93] on span "Select an answer" at bounding box center [380, 91] width 32 height 5
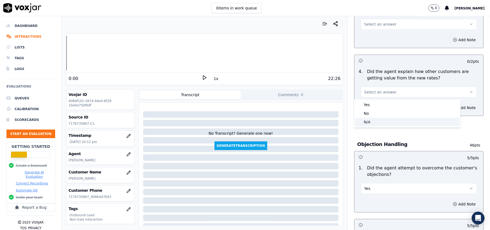
click at [364, 123] on div "N/A" at bounding box center [407, 122] width 104 height 9
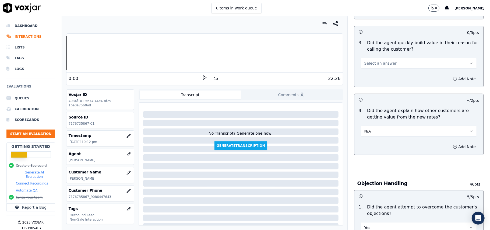
scroll to position [122, 0]
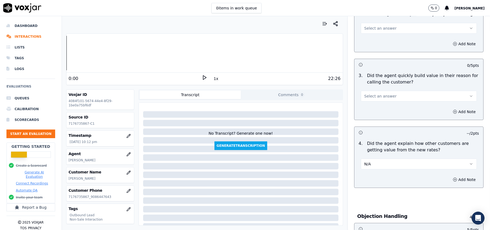
click at [392, 99] on button "Select an answer" at bounding box center [419, 96] width 116 height 11
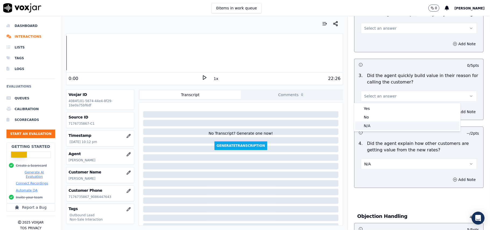
click at [381, 128] on div "N/A" at bounding box center [407, 125] width 104 height 9
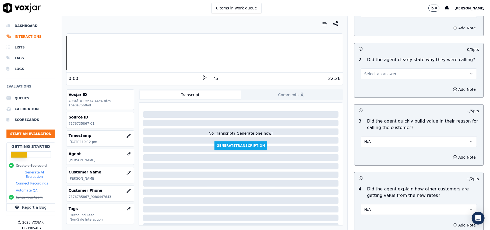
scroll to position [51, 0]
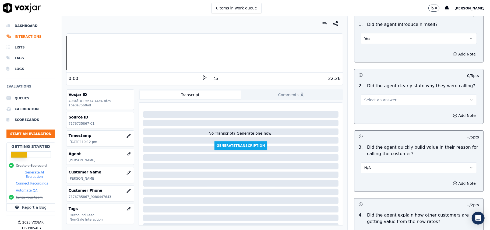
click at [378, 100] on span "Select an answer" at bounding box center [380, 99] width 32 height 5
click at [377, 112] on div "Yes" at bounding box center [407, 112] width 104 height 9
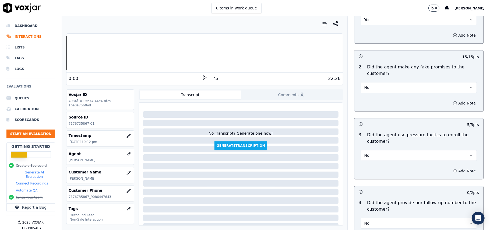
scroll to position [1342, 0]
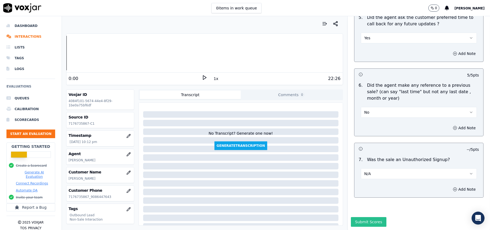
click at [364, 217] on button "Submit Scores" at bounding box center [369, 222] width 36 height 10
